Goal: Task Accomplishment & Management: Manage account settings

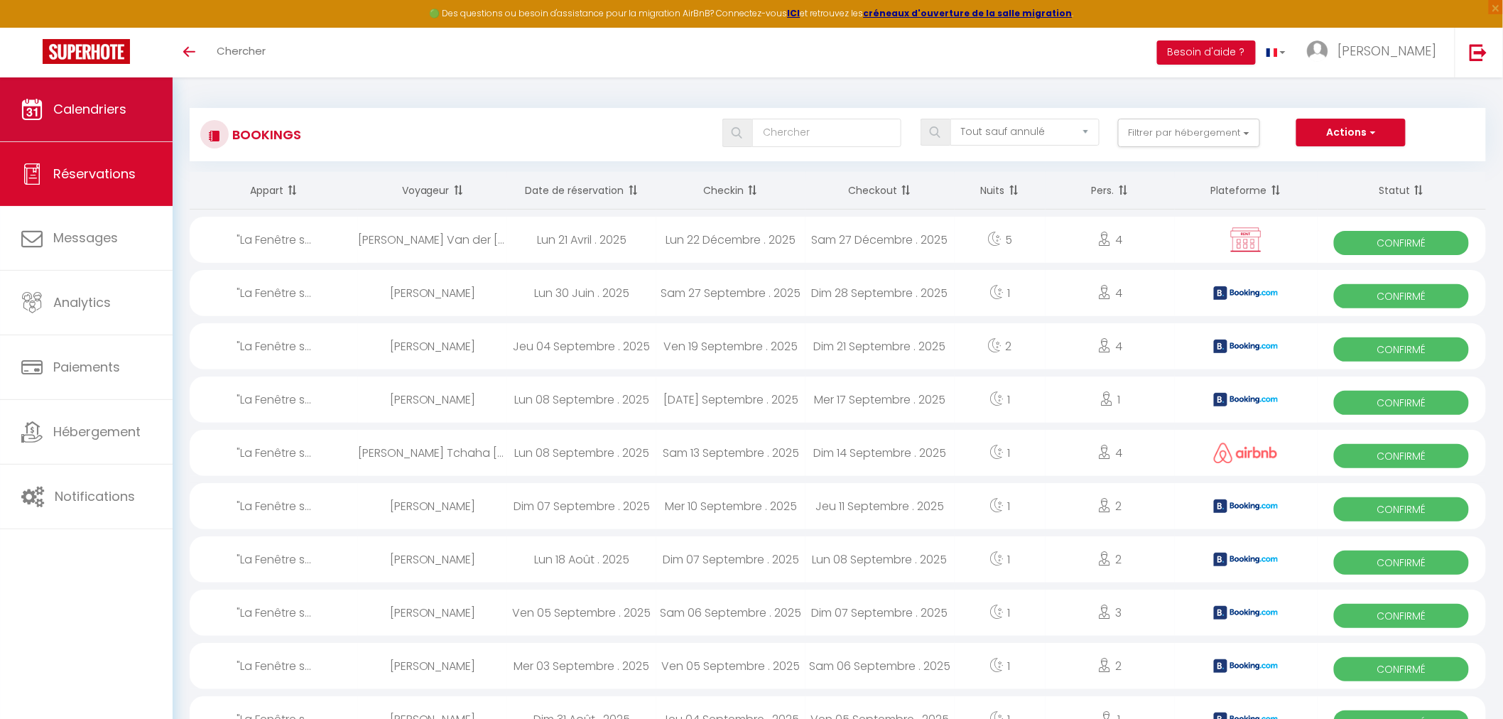
click at [84, 98] on link "Calendriers" at bounding box center [86, 109] width 173 height 64
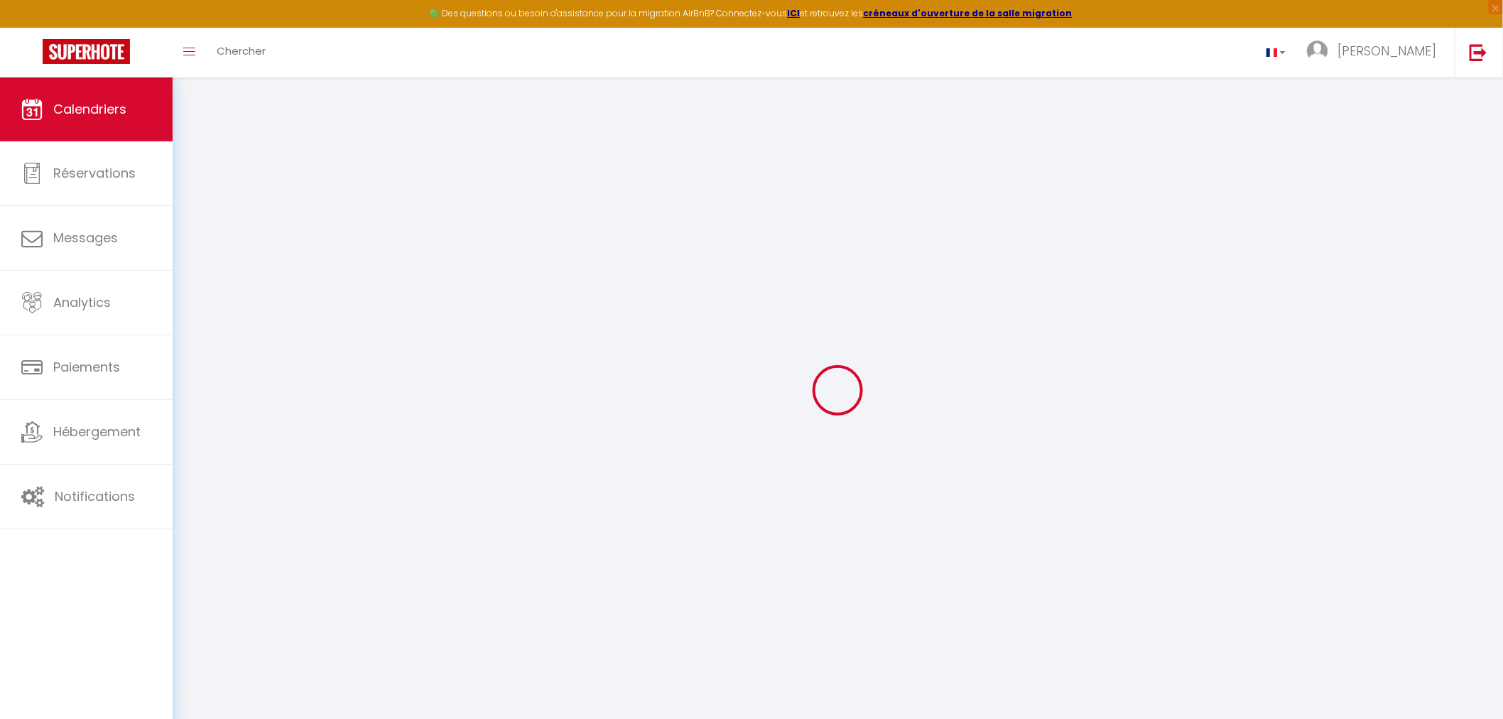
select select
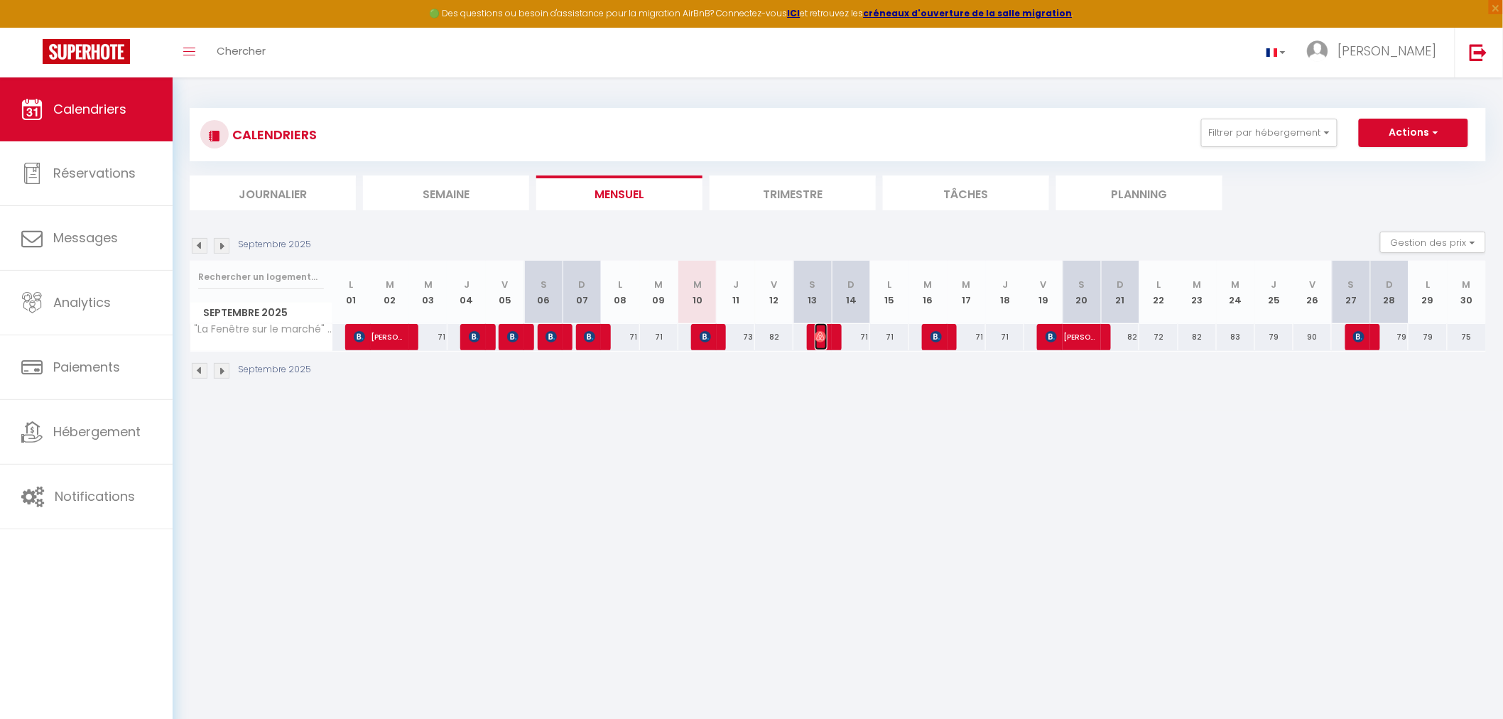
click at [825, 337] on img at bounding box center [820, 336] width 11 height 11
select select "OK"
select select "1"
select select "0"
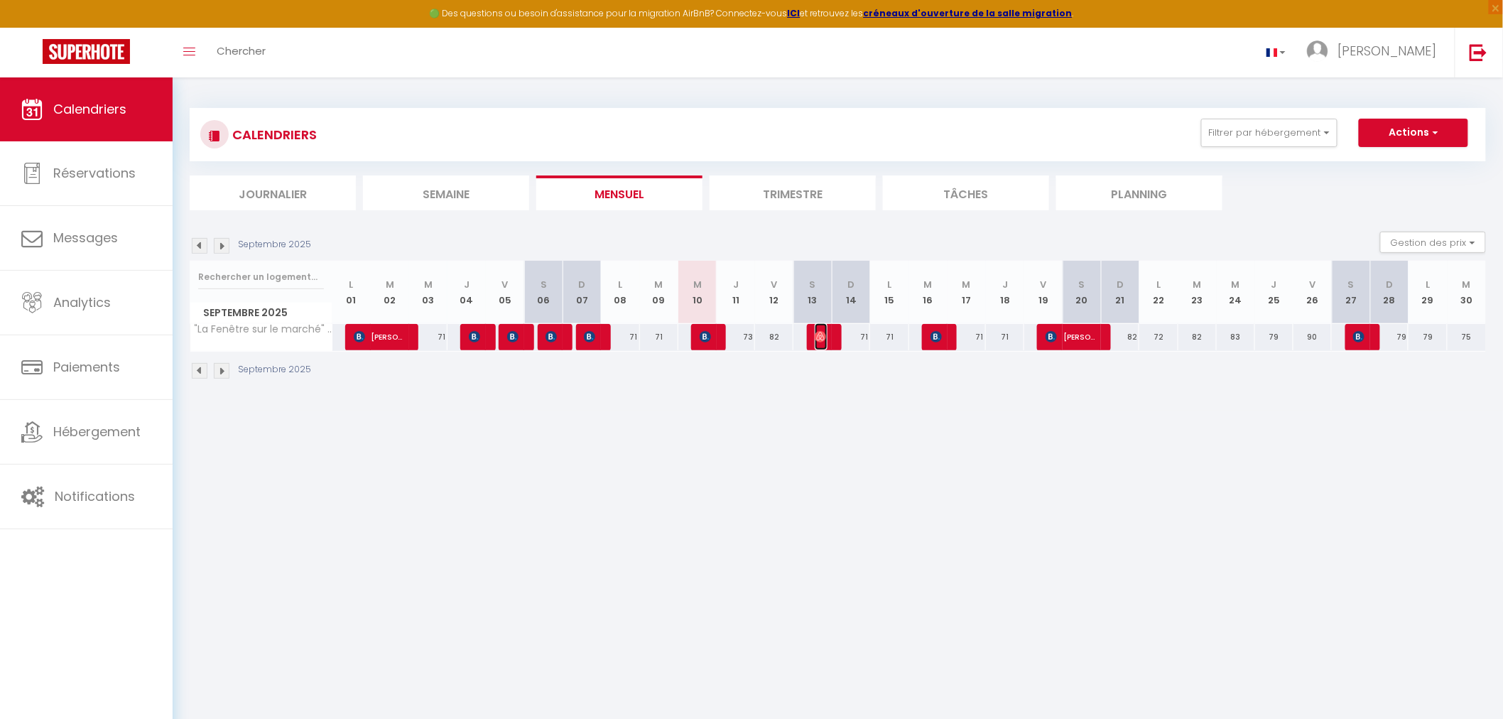
select select "1"
select select
